Goal: Navigation & Orientation: Find specific page/section

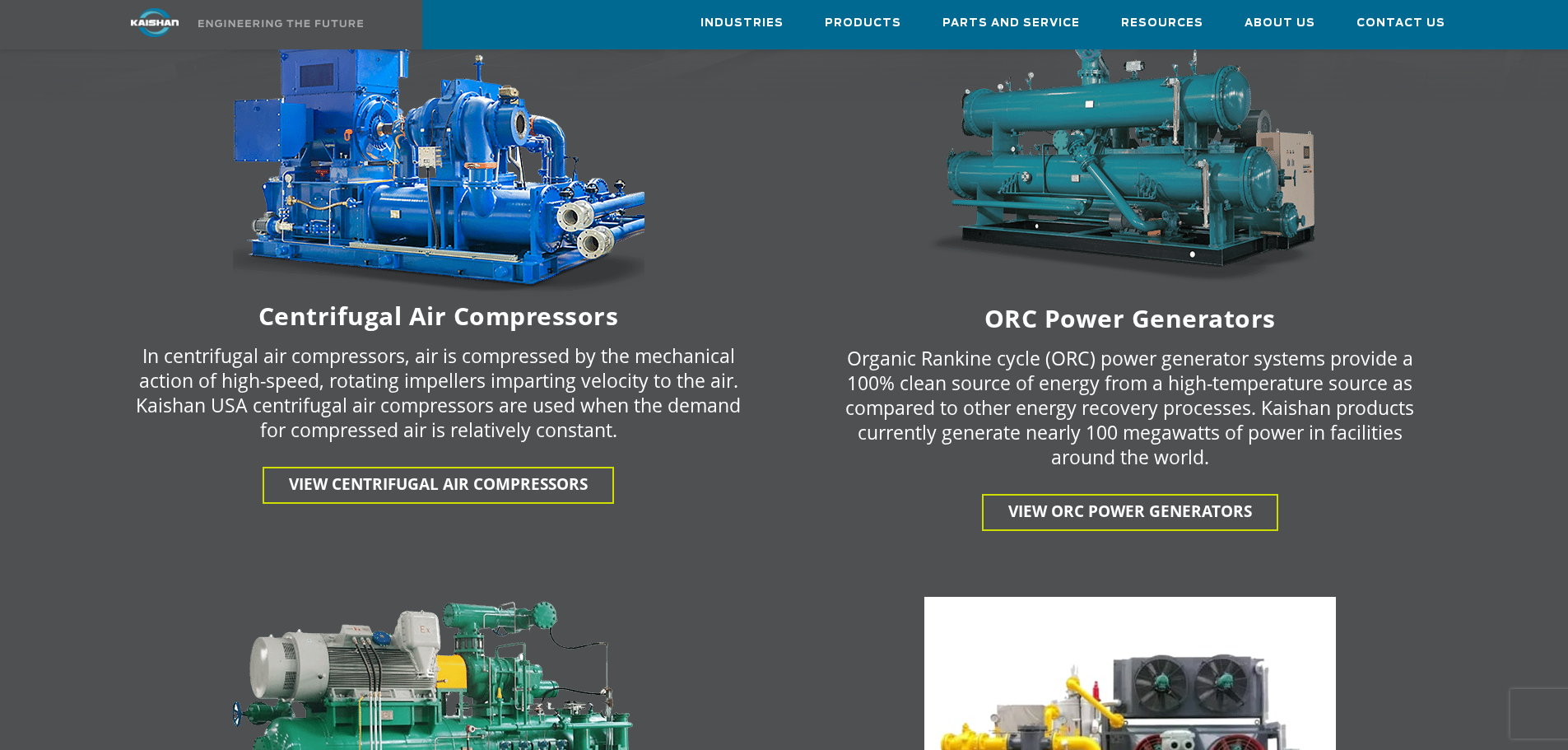
scroll to position [2855, 0]
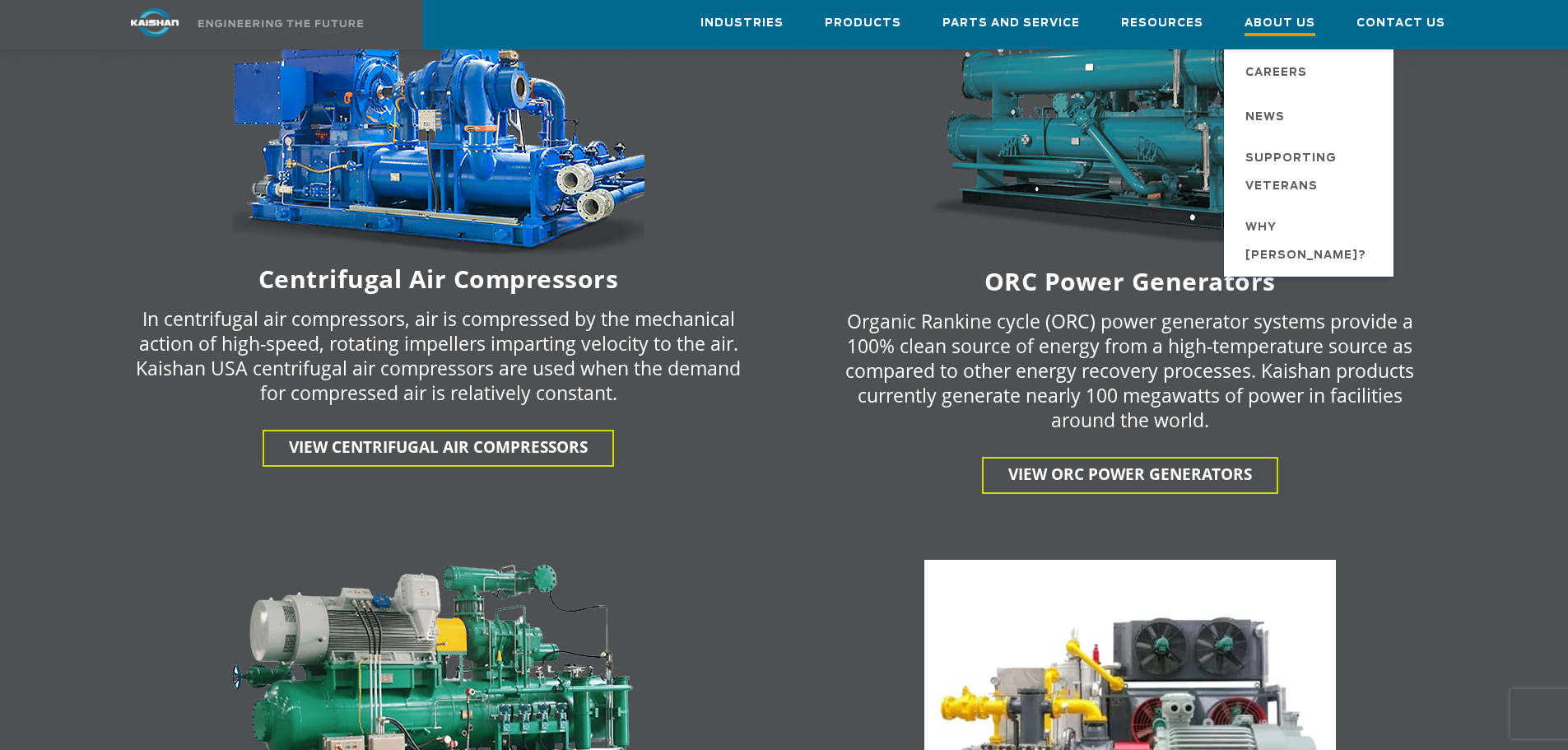
click at [1301, 18] on span "About Us" at bounding box center [1280, 25] width 70 height 22
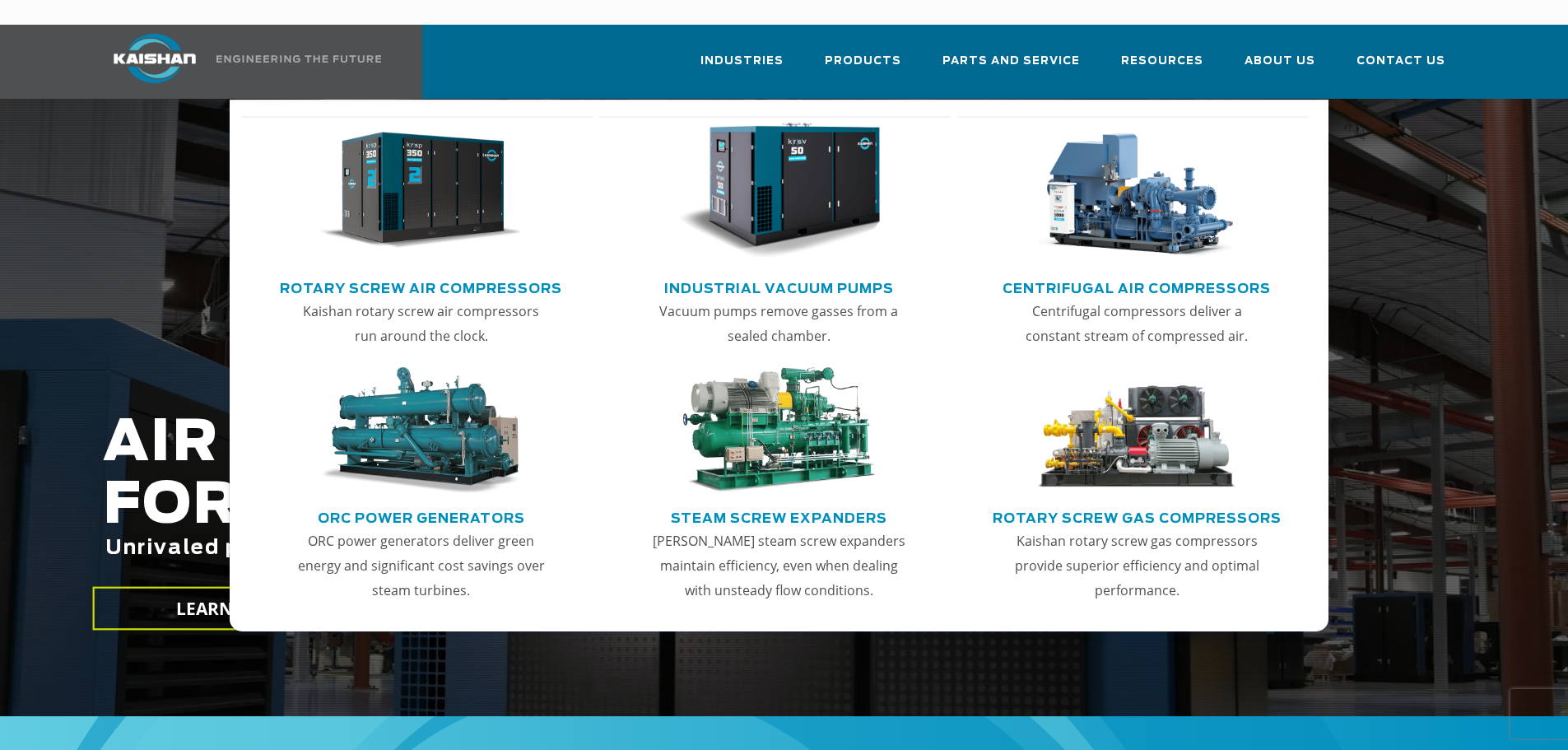
click at [482, 196] on img "Main menu" at bounding box center [420, 191] width 202 height 136
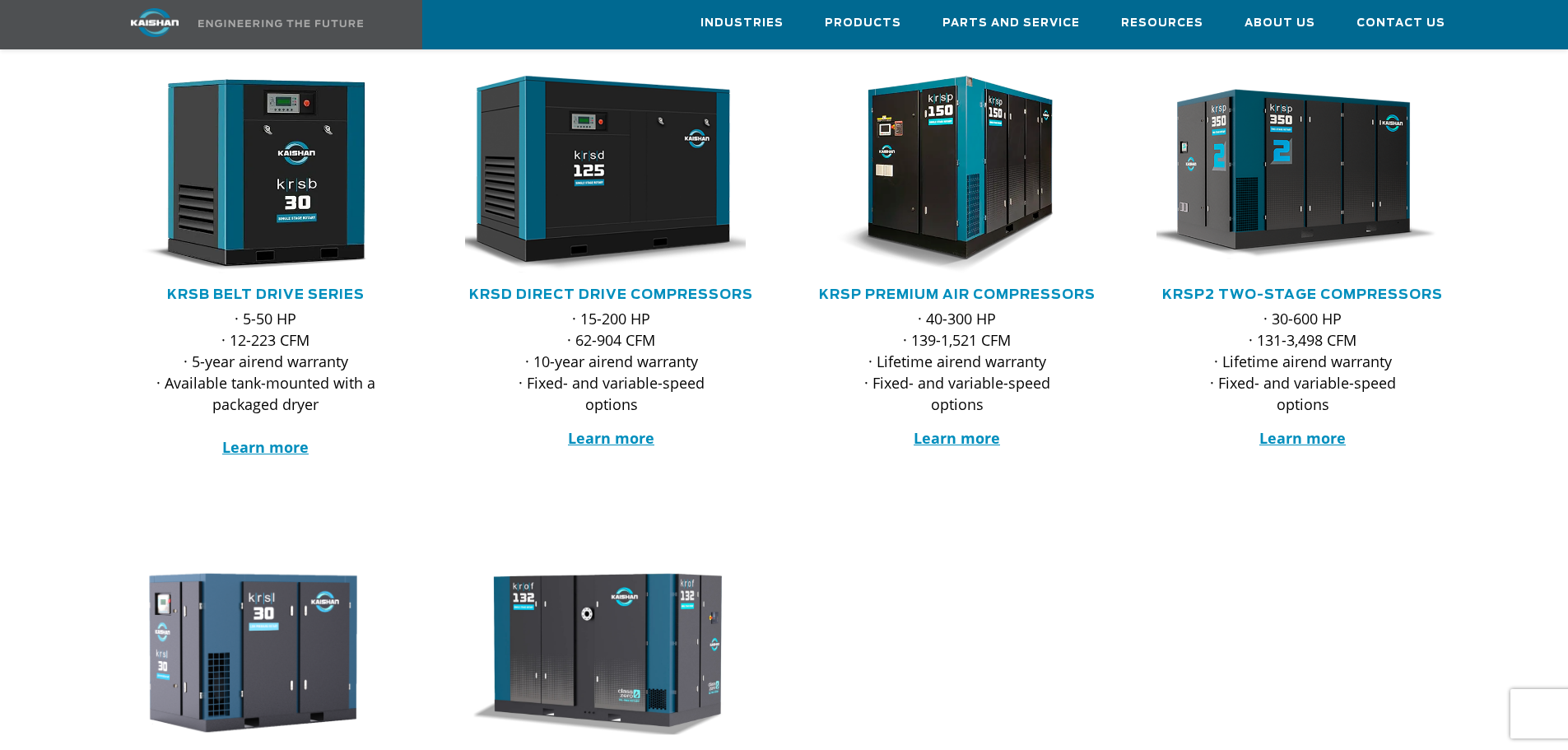
scroll to position [274, 0]
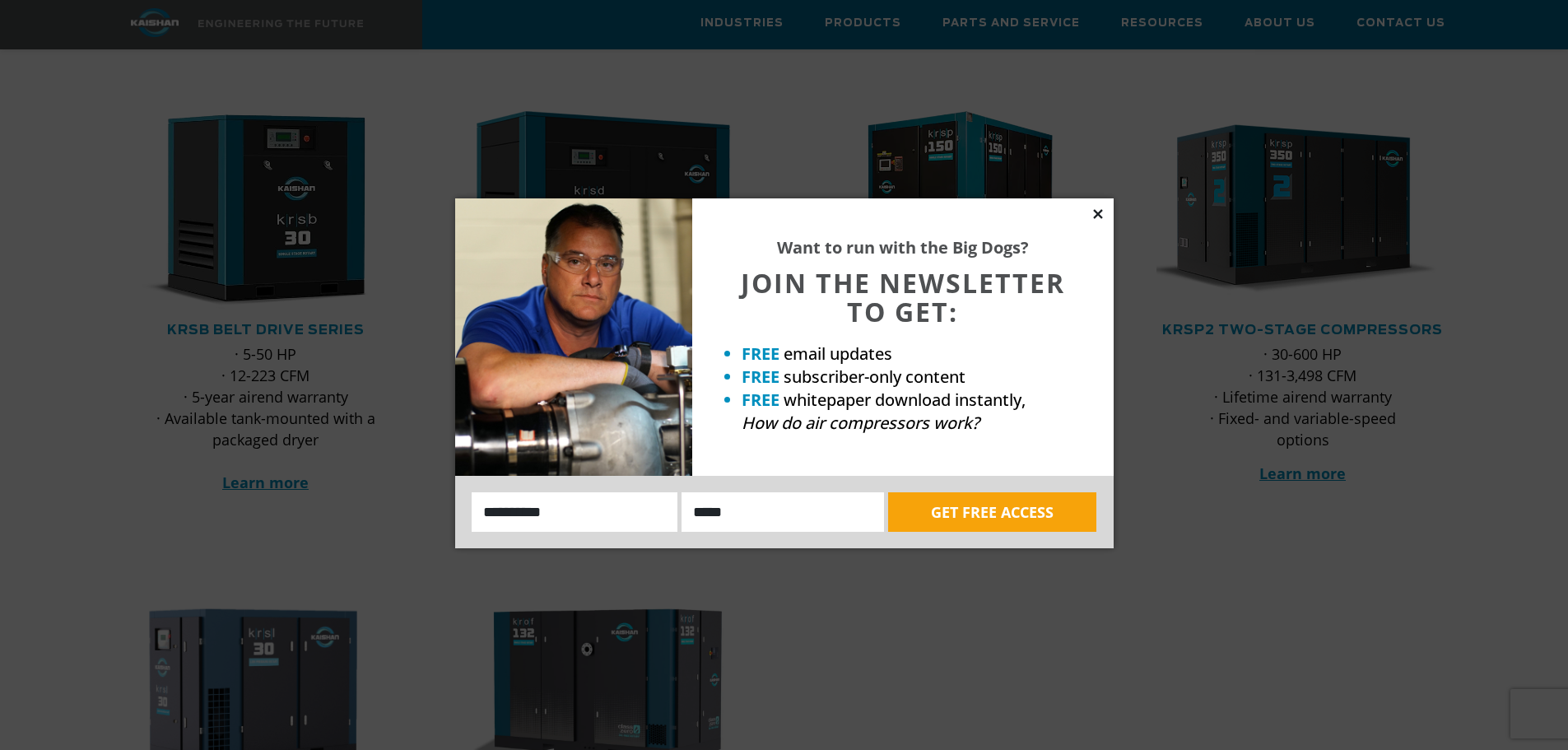
click at [1102, 210] on icon at bounding box center [1098, 213] width 9 height 9
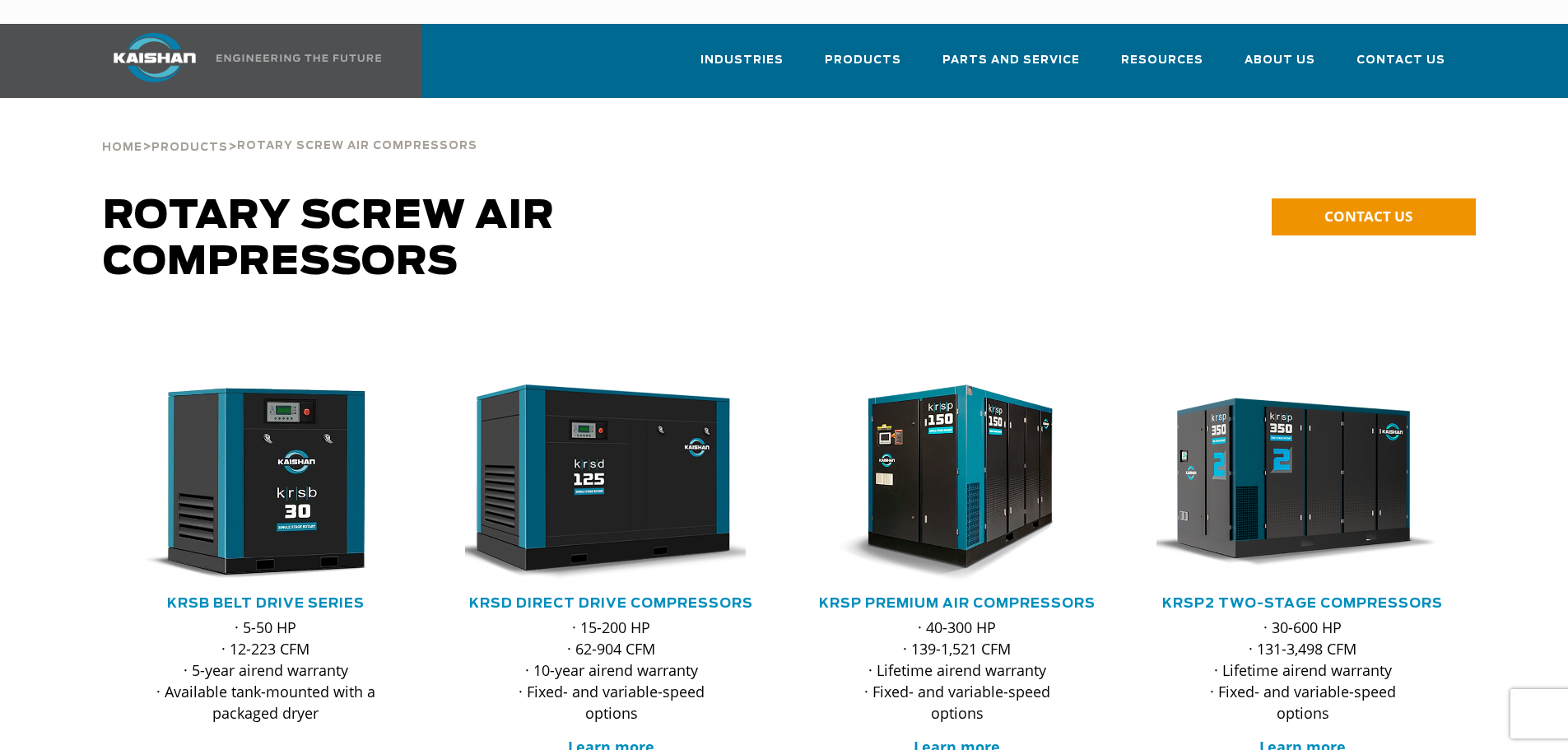
scroll to position [0, 0]
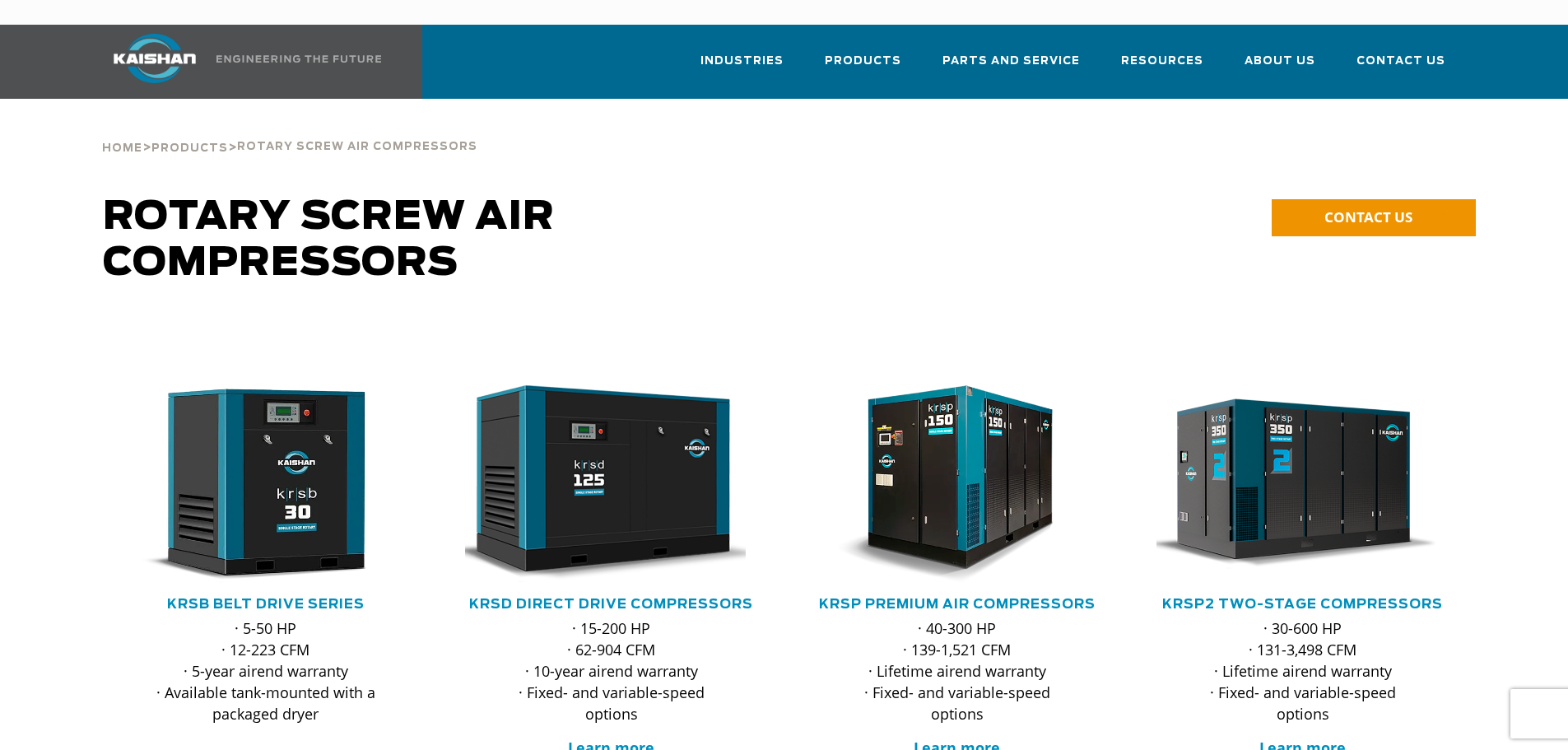
click at [175, 144] on span "Products" at bounding box center [190, 149] width 77 height 11
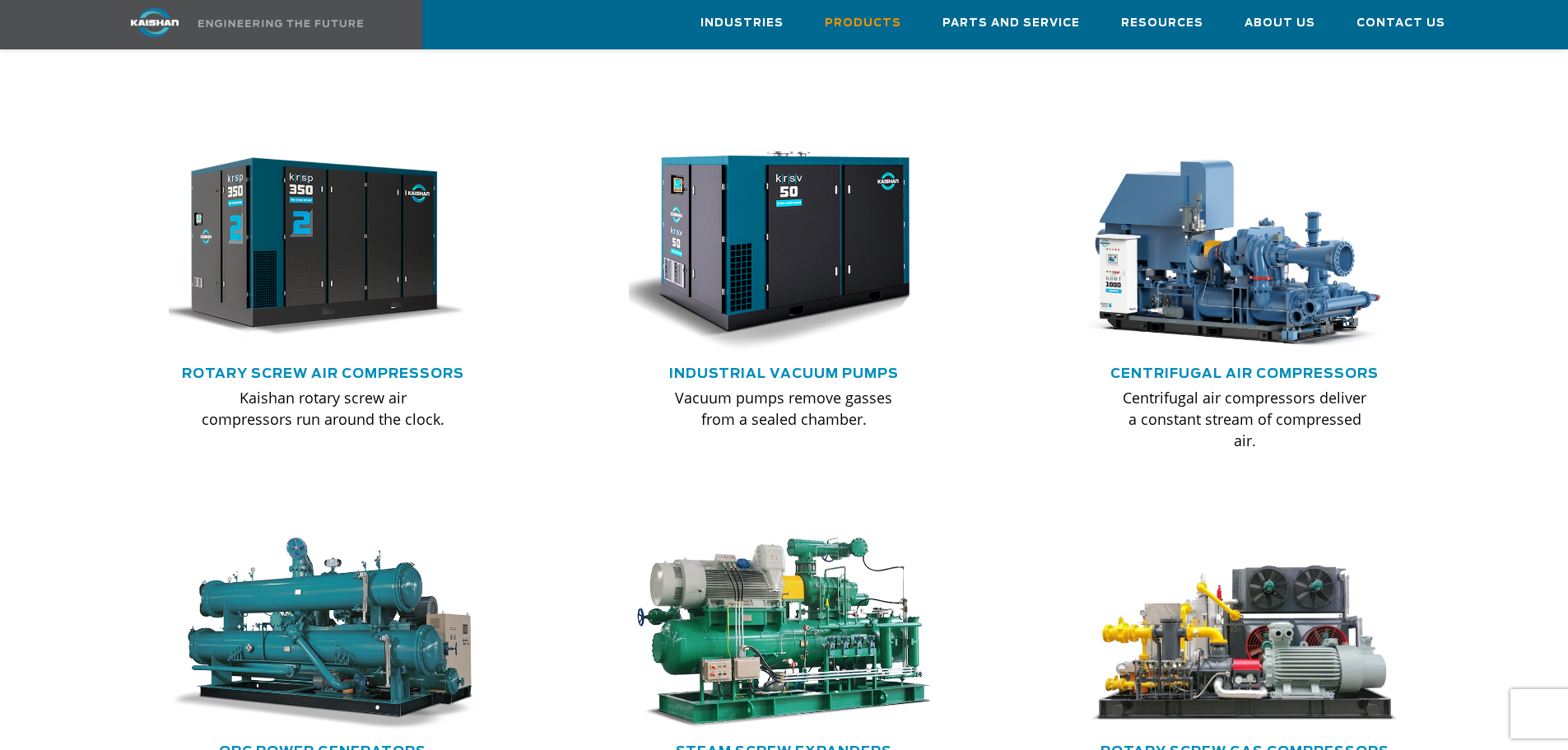
scroll to position [823, 0]
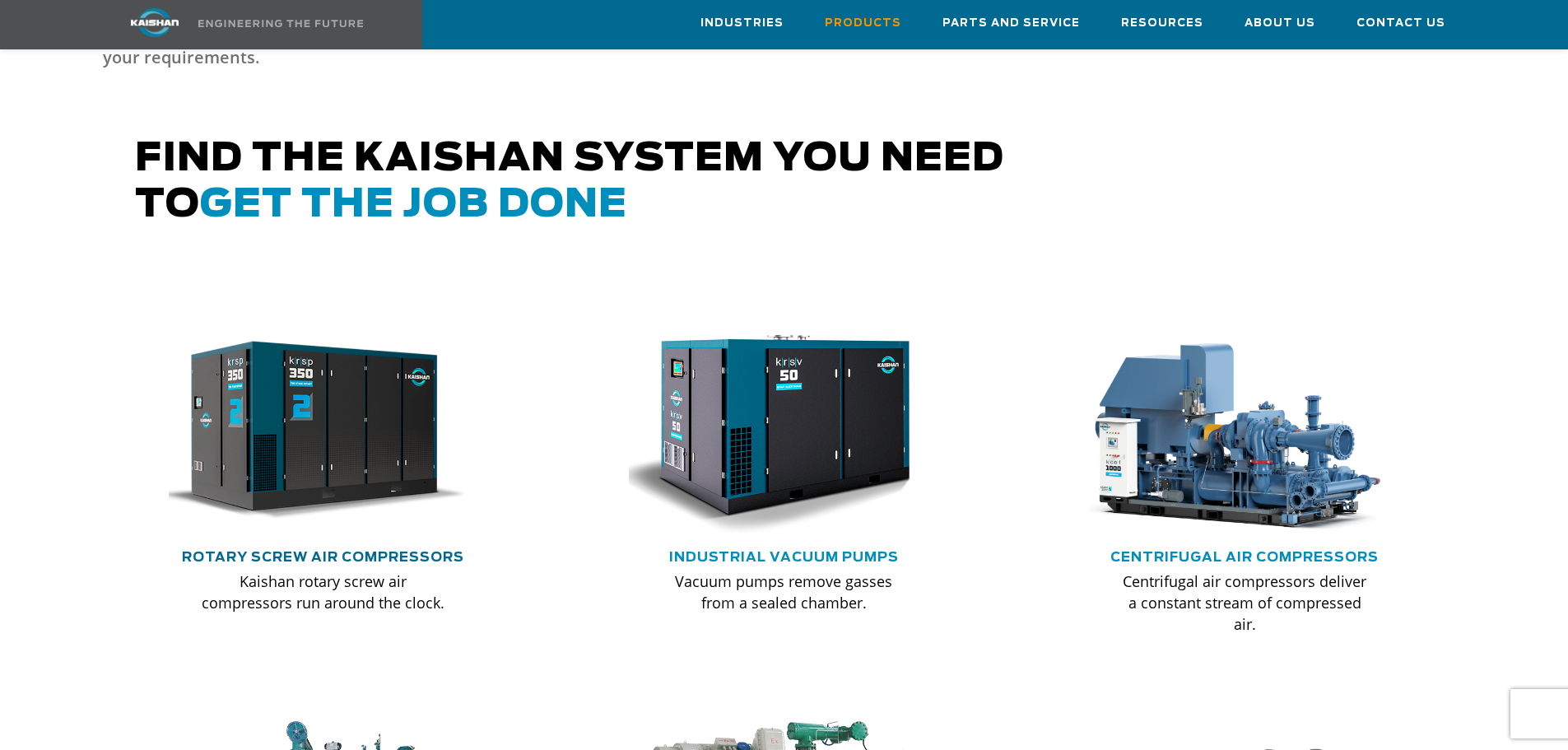
click at [376, 550] on link "Rotary Screw Air Compressors" at bounding box center [323, 556] width 283 height 13
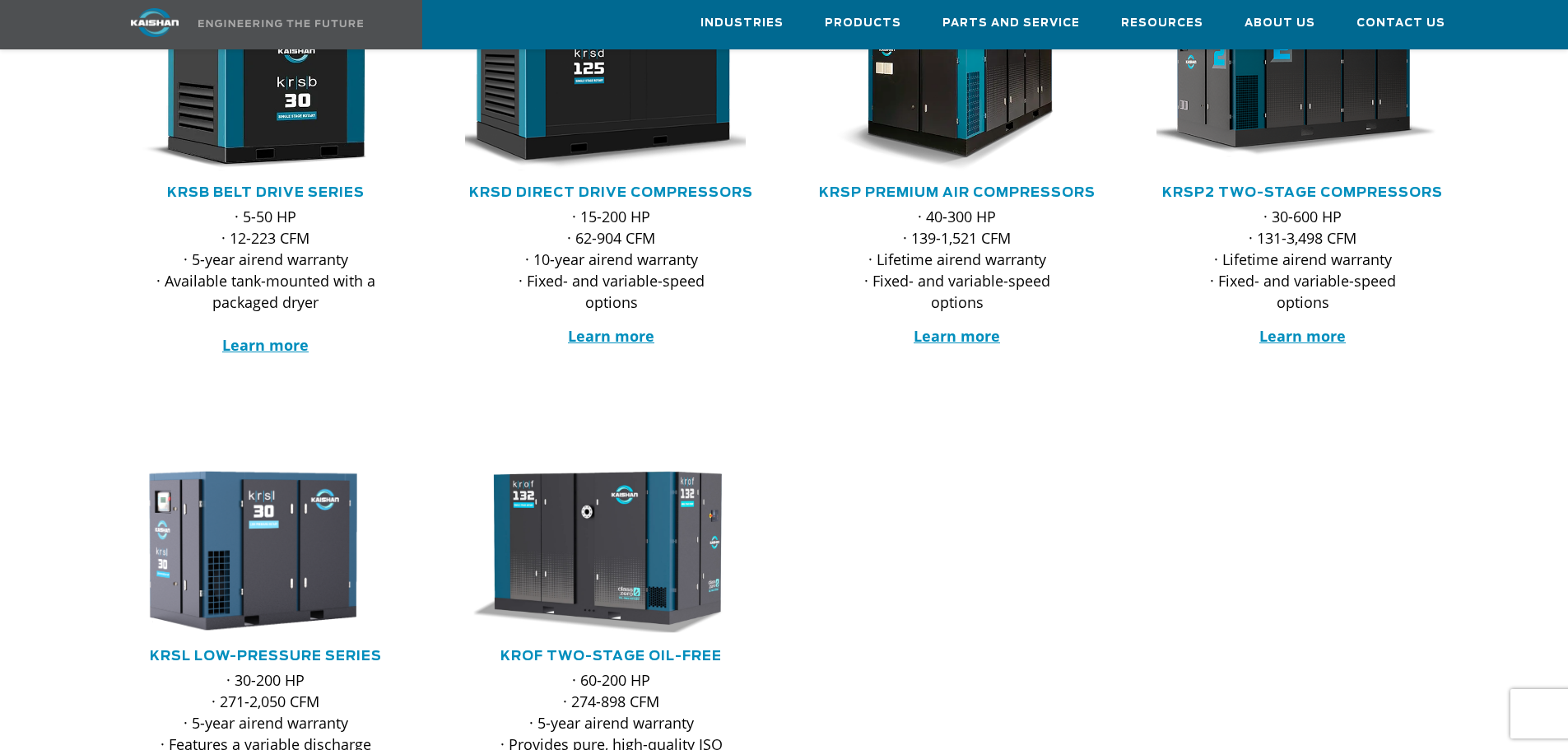
scroll to position [549, 0]
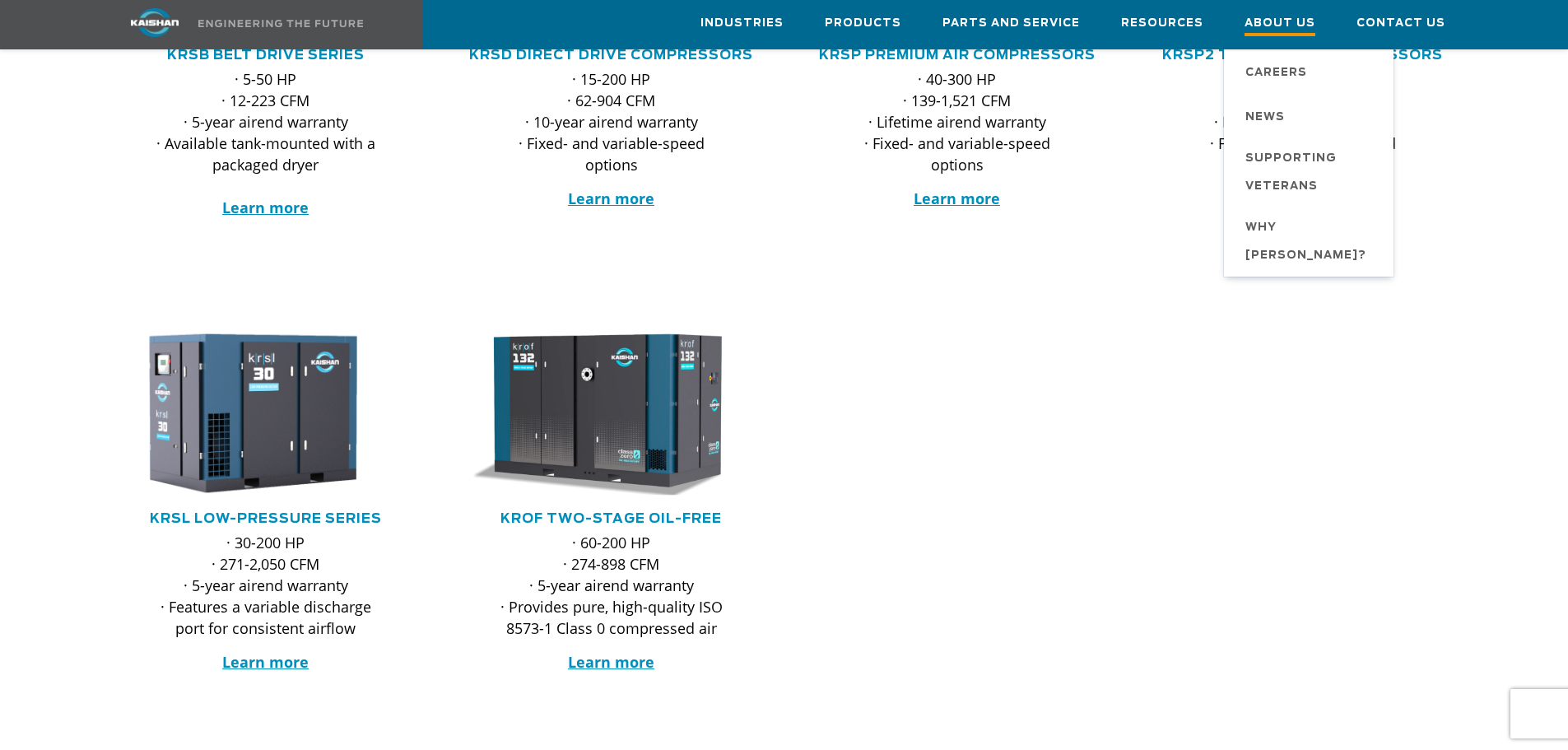
click at [1308, 24] on span "About Us" at bounding box center [1280, 25] width 70 height 22
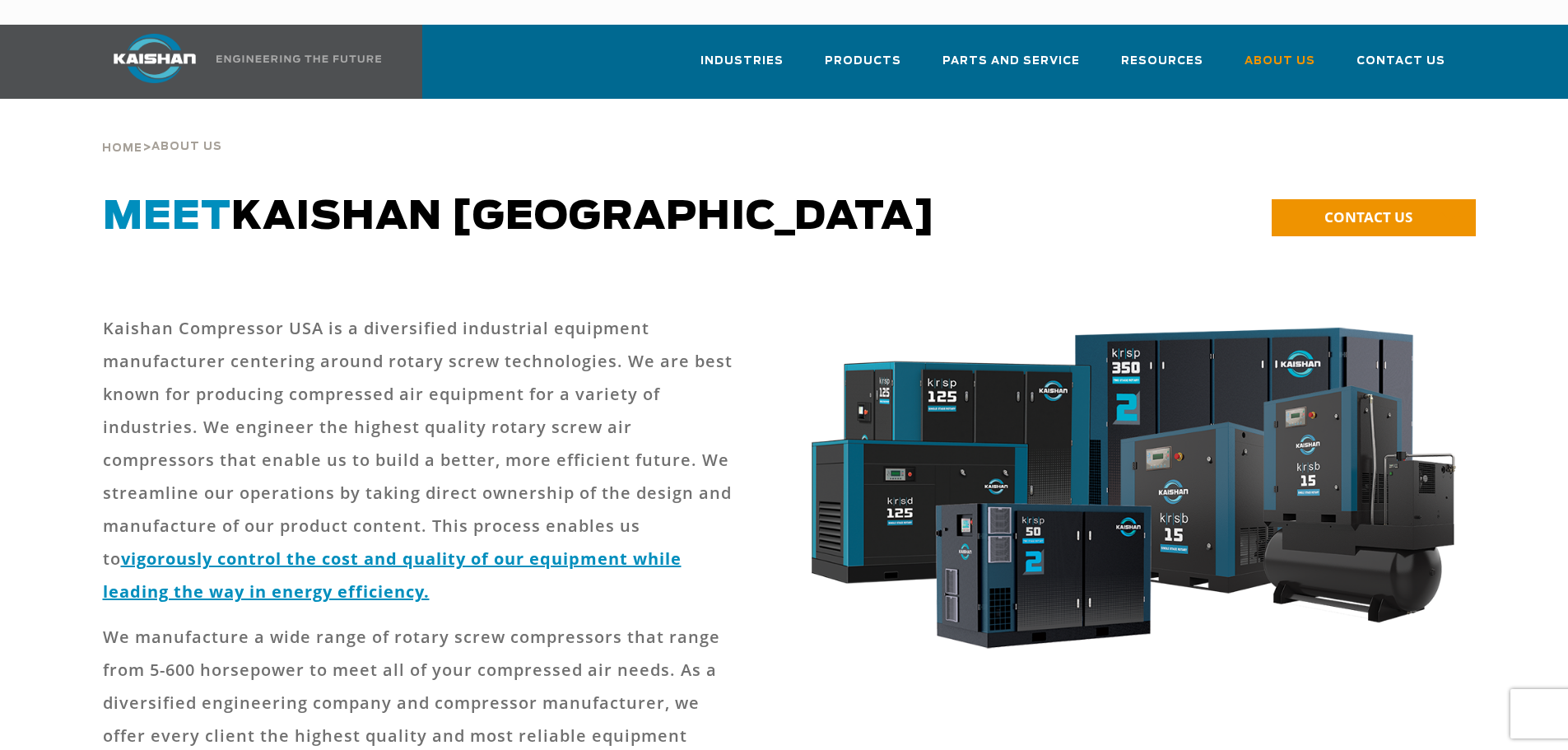
scroll to position [274, 0]
